Goal: Information Seeking & Learning: Learn about a topic

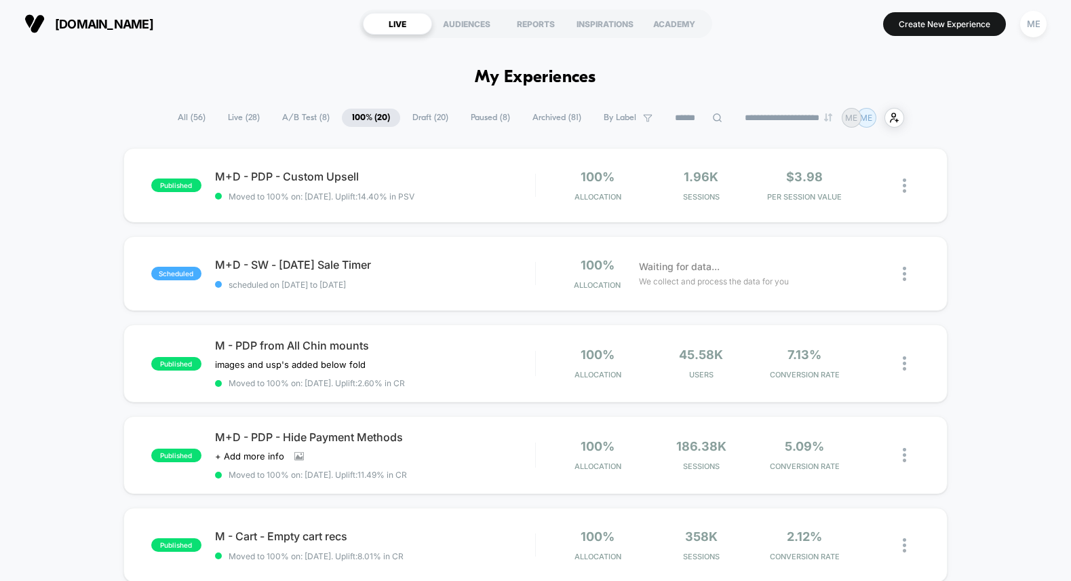
click at [319, 115] on span "A/B Test ( 8 )" at bounding box center [306, 118] width 68 height 18
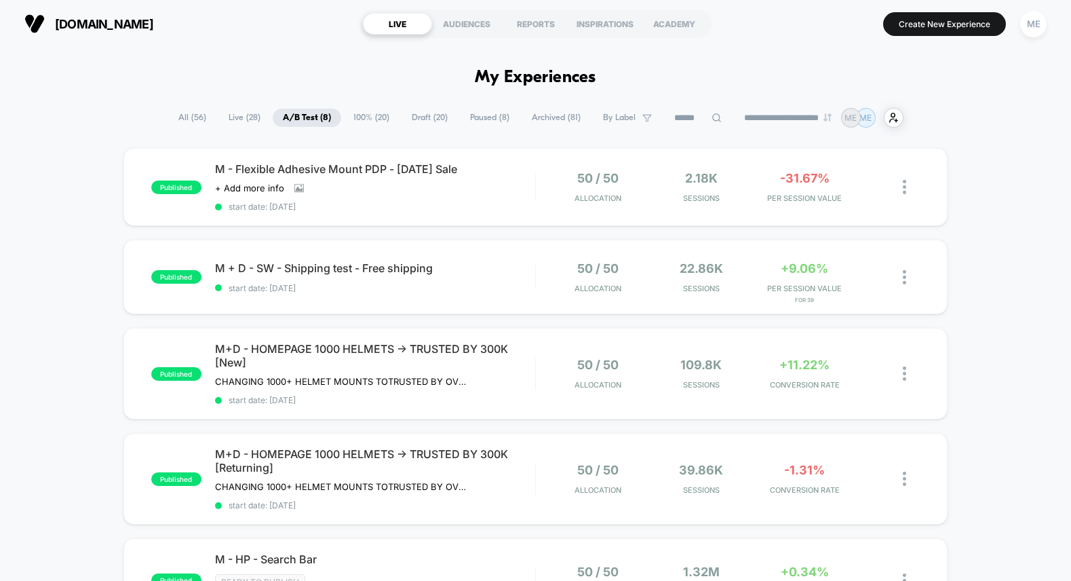
click at [374, 117] on span "100% ( 20 )" at bounding box center [371, 118] width 56 height 18
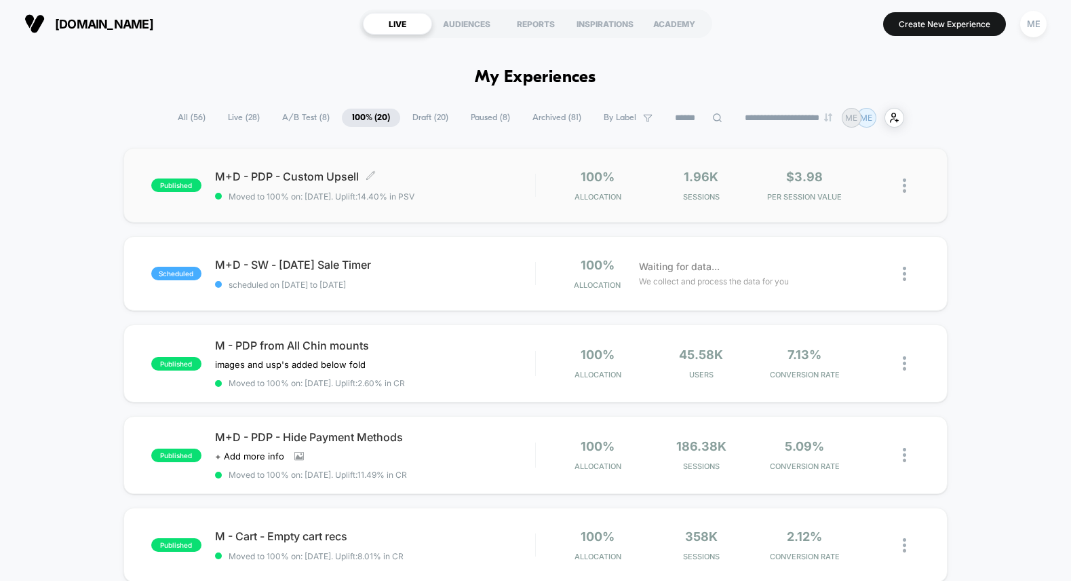
click at [442, 194] on span "Moved to 100% on: [DATE] . Uplift: 14.40% in PSV" at bounding box center [375, 196] width 320 height 10
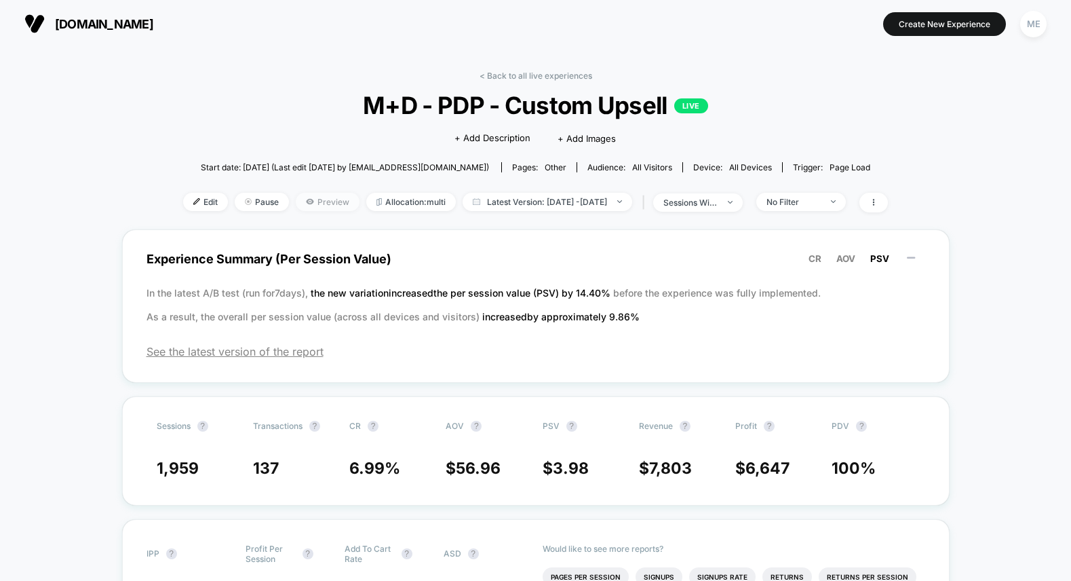
click at [311, 203] on span "Preview" at bounding box center [328, 202] width 64 height 18
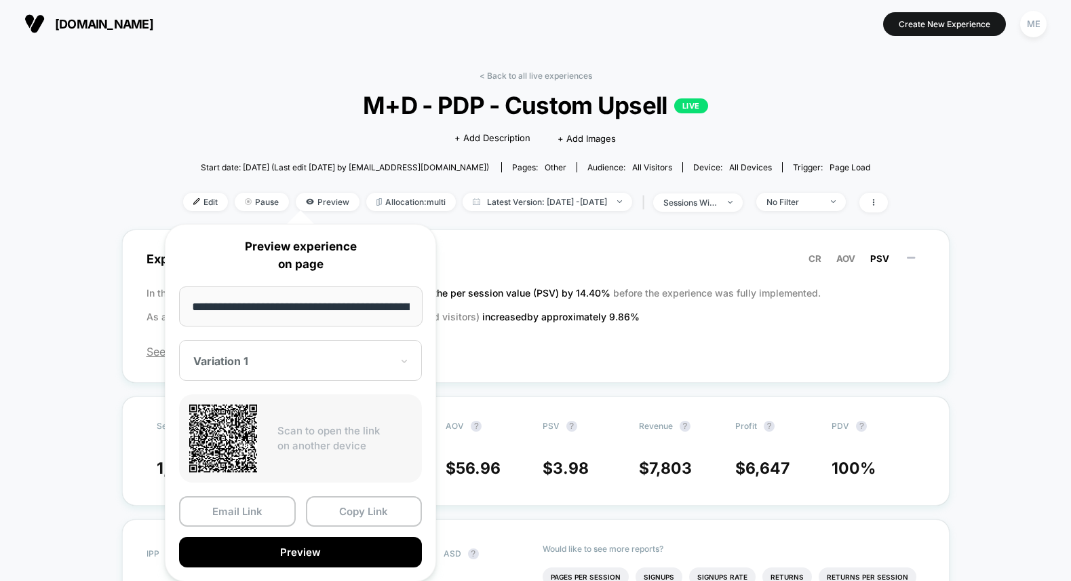
click at [294, 366] on div at bounding box center [292, 361] width 198 height 14
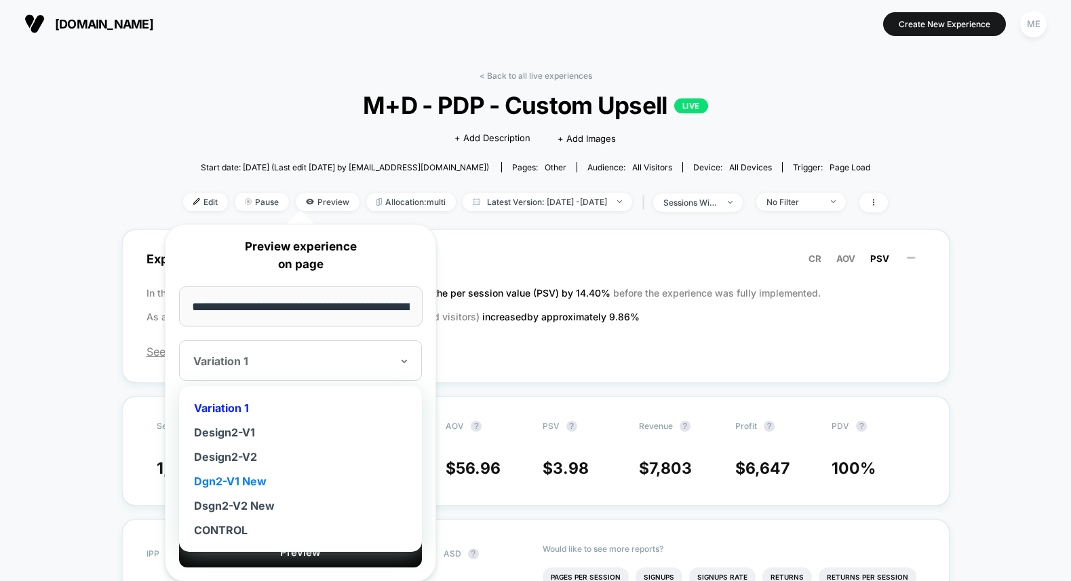
click at [250, 482] on div "Dgn2-V1 New" at bounding box center [300, 481] width 229 height 24
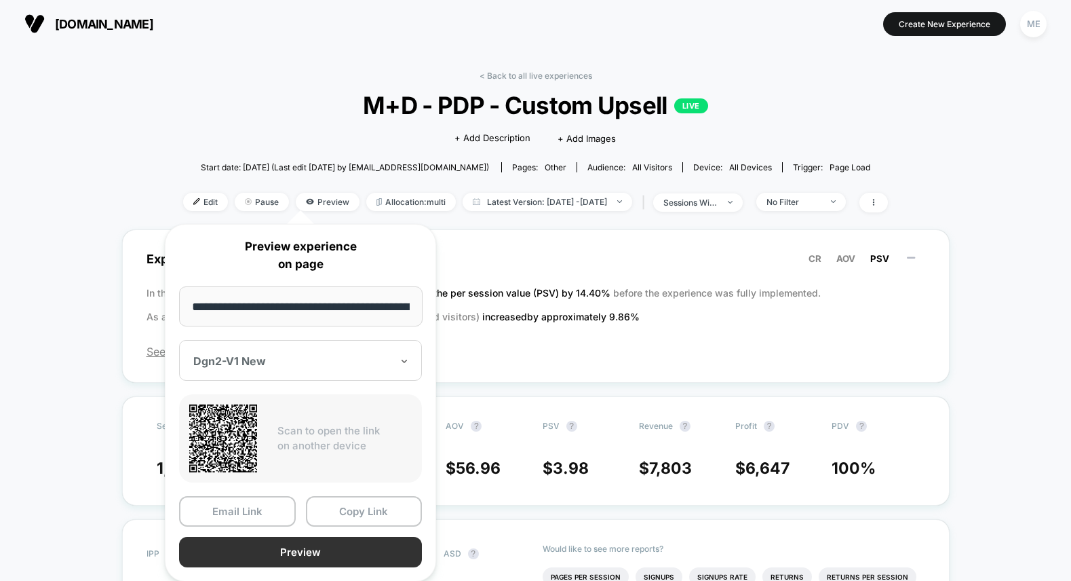
click at [289, 547] on button "Preview" at bounding box center [300, 551] width 243 height 31
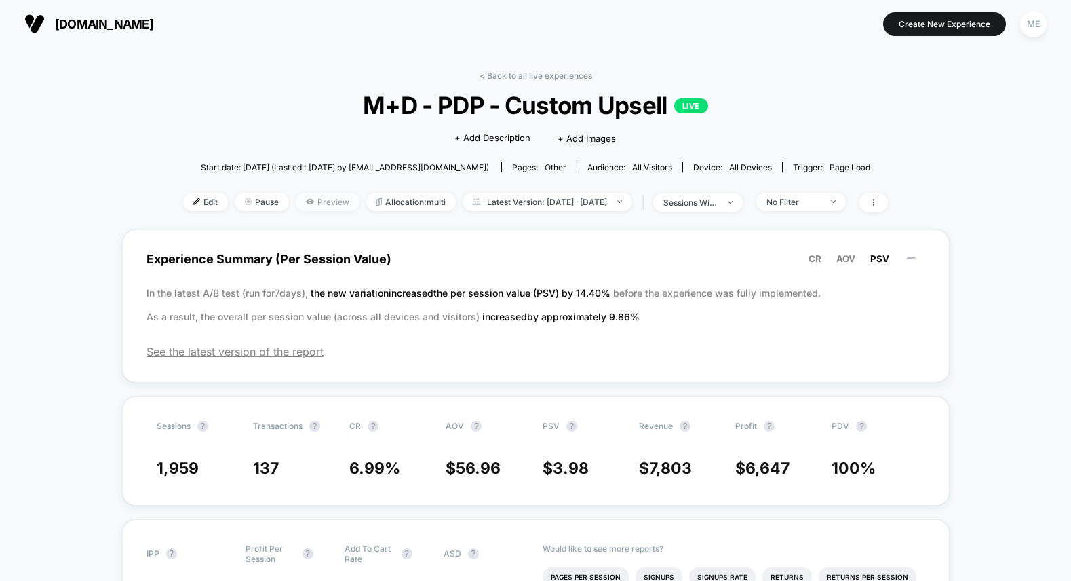
click at [297, 198] on span "Preview" at bounding box center [328, 202] width 64 height 18
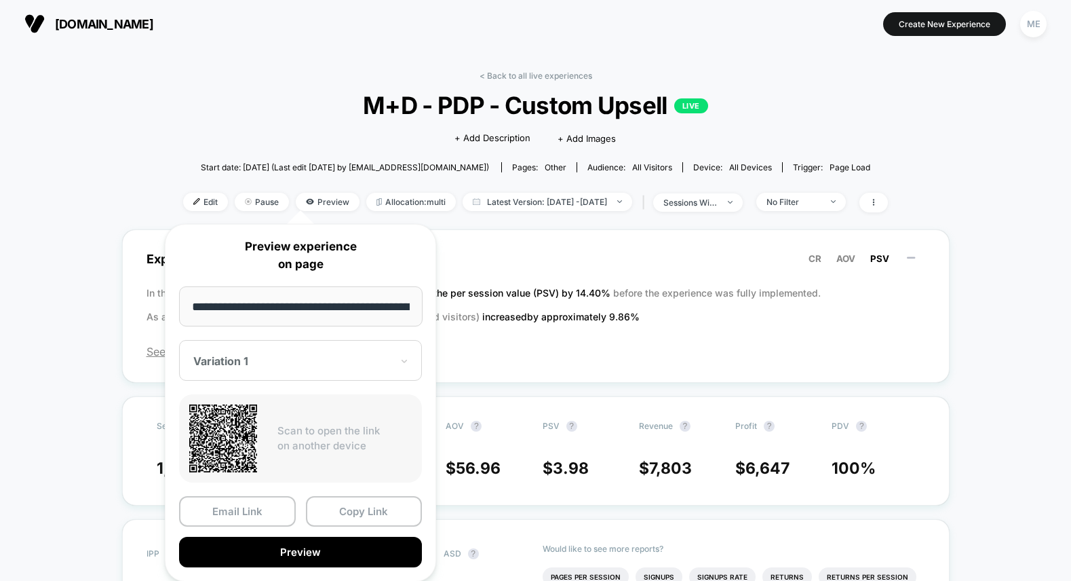
click at [255, 371] on div "Variation 1" at bounding box center [300, 360] width 243 height 41
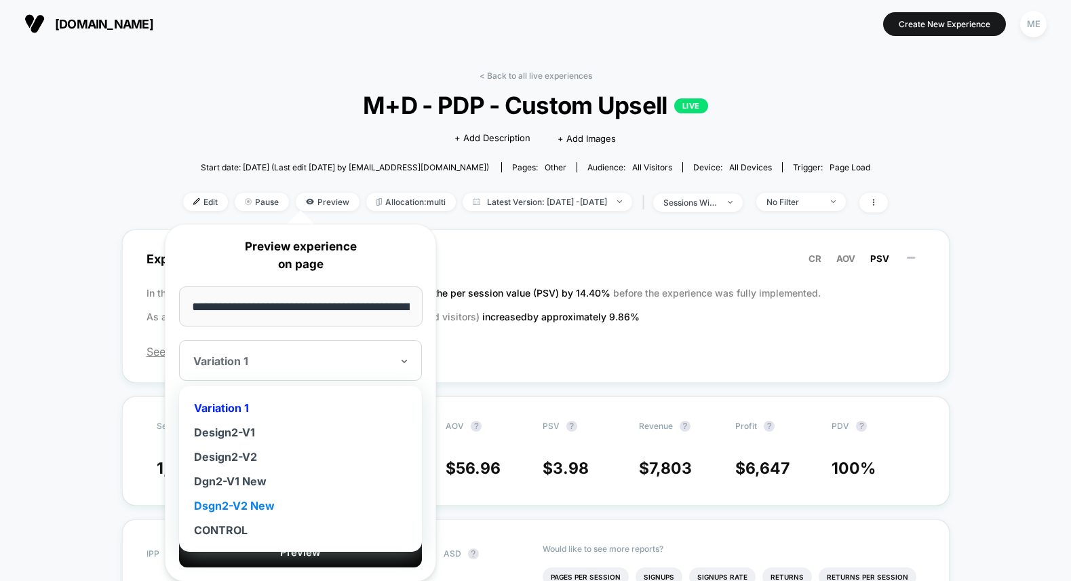
click at [240, 505] on div "Dsgn2-V2 New" at bounding box center [300, 505] width 229 height 24
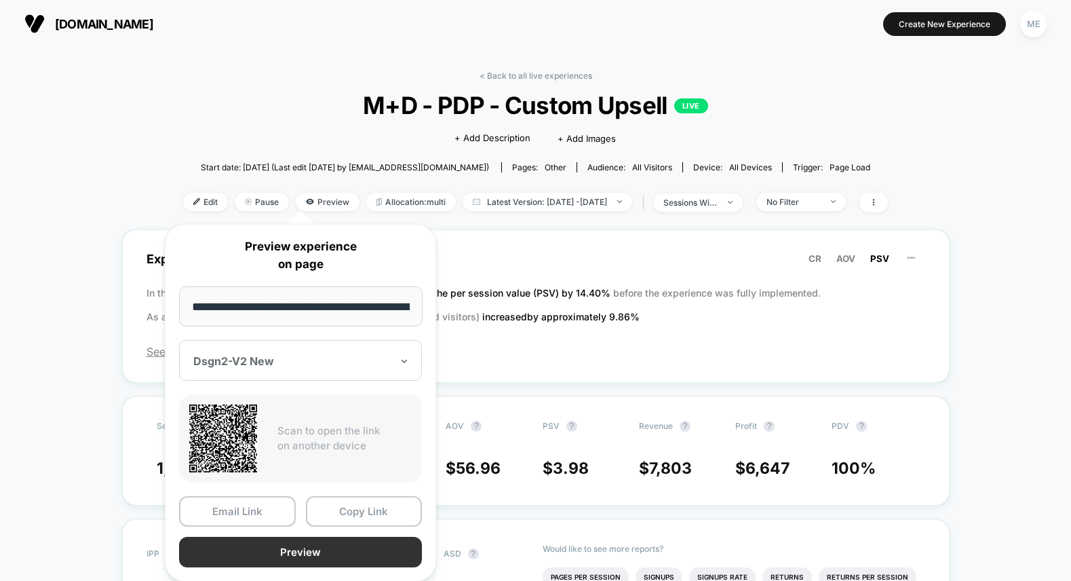
click at [290, 551] on button "Preview" at bounding box center [300, 551] width 243 height 31
